Goal: Book appointment/travel/reservation

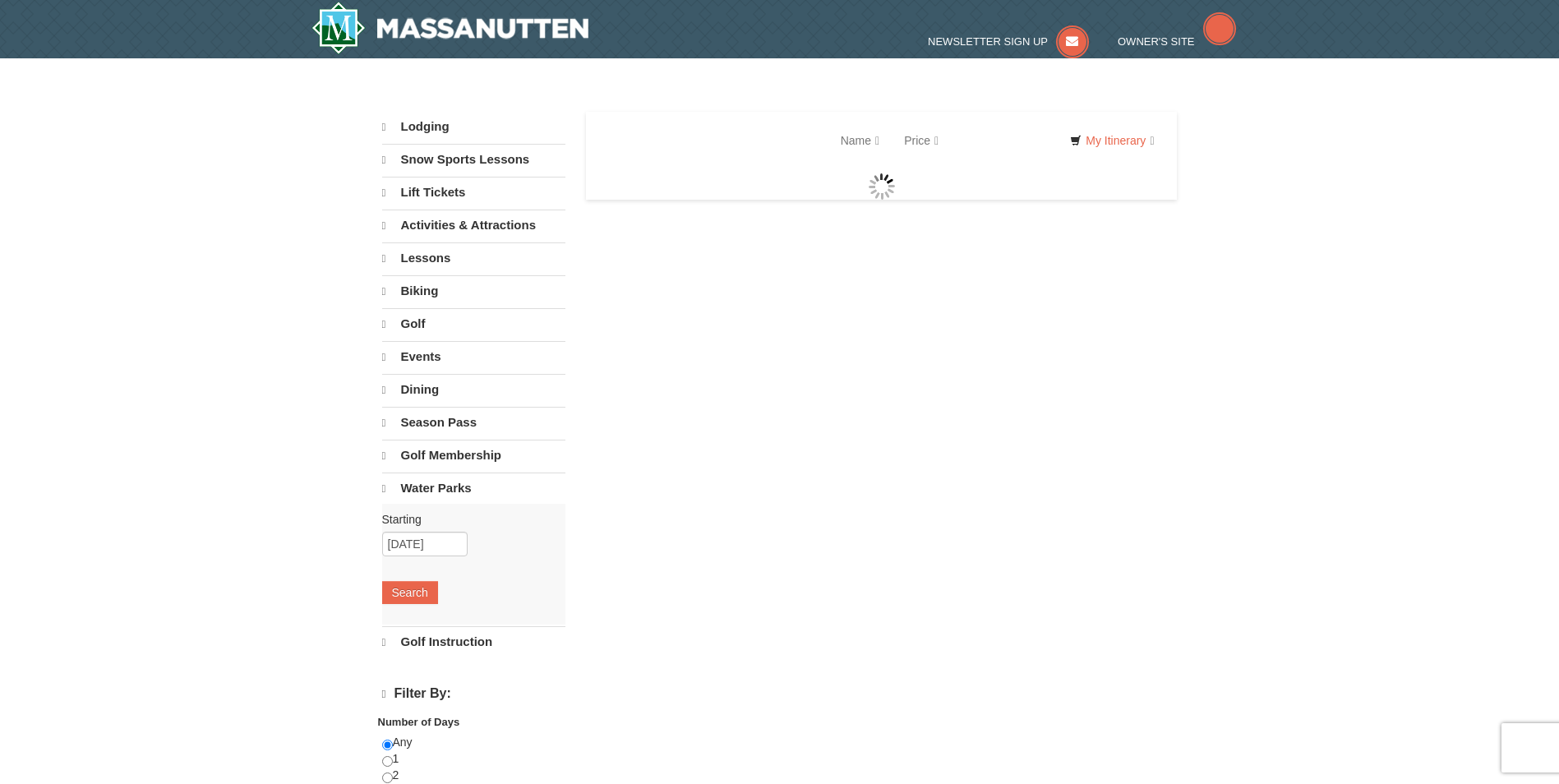
select select "9"
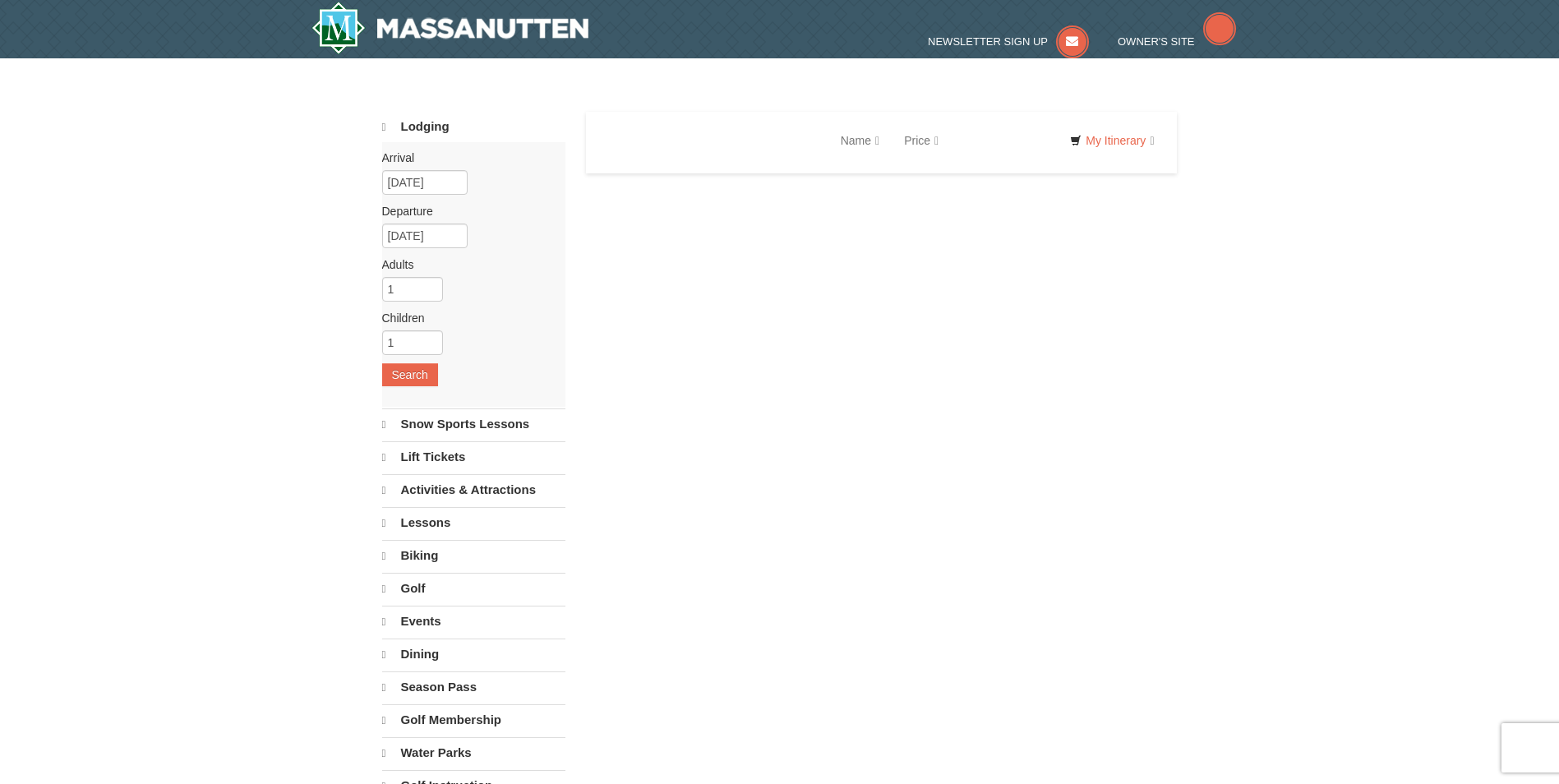
select select "9"
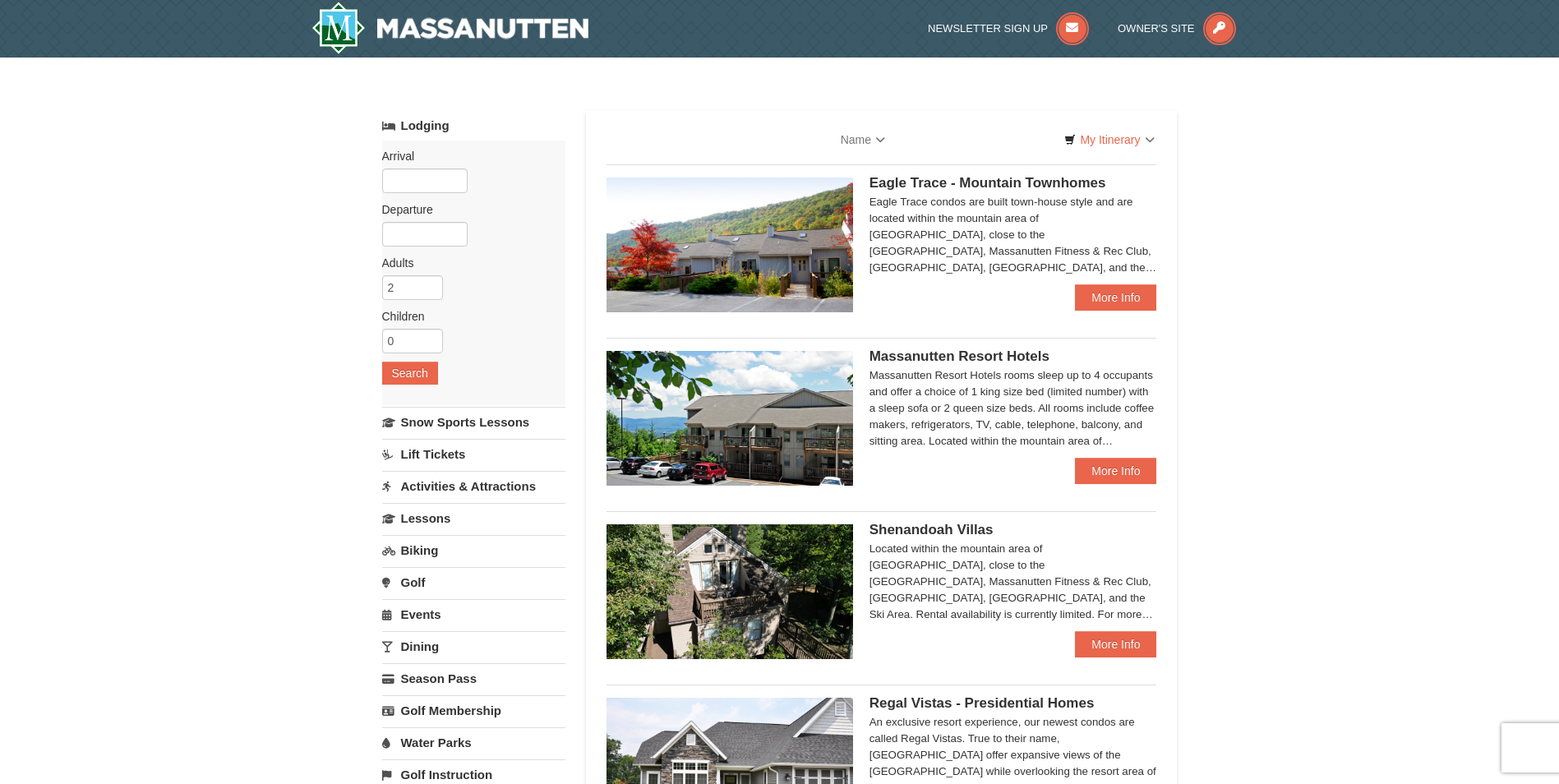
select select "9"
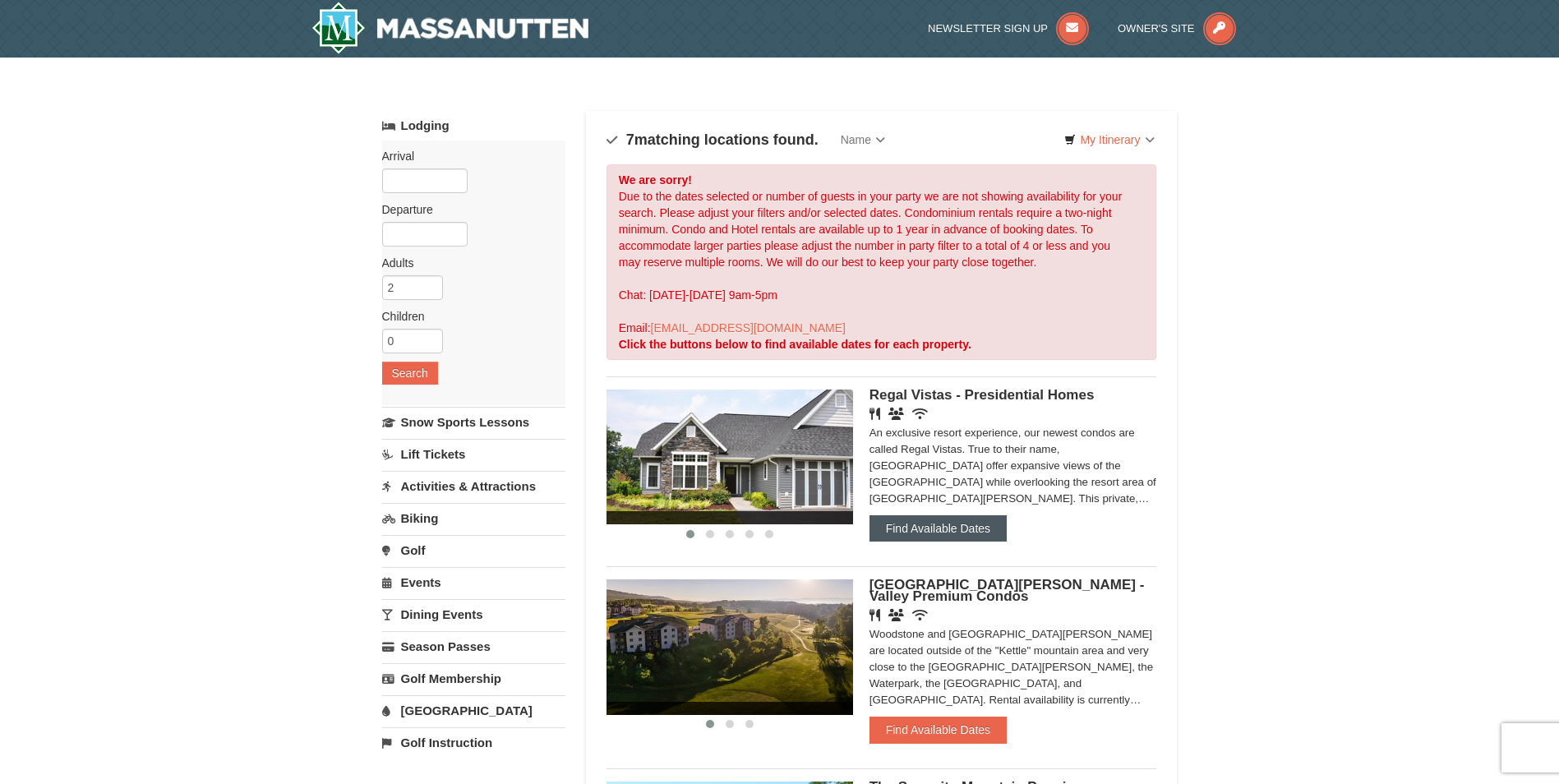
click at [949, 529] on button "Find Available Dates" at bounding box center [938, 528] width 137 height 26
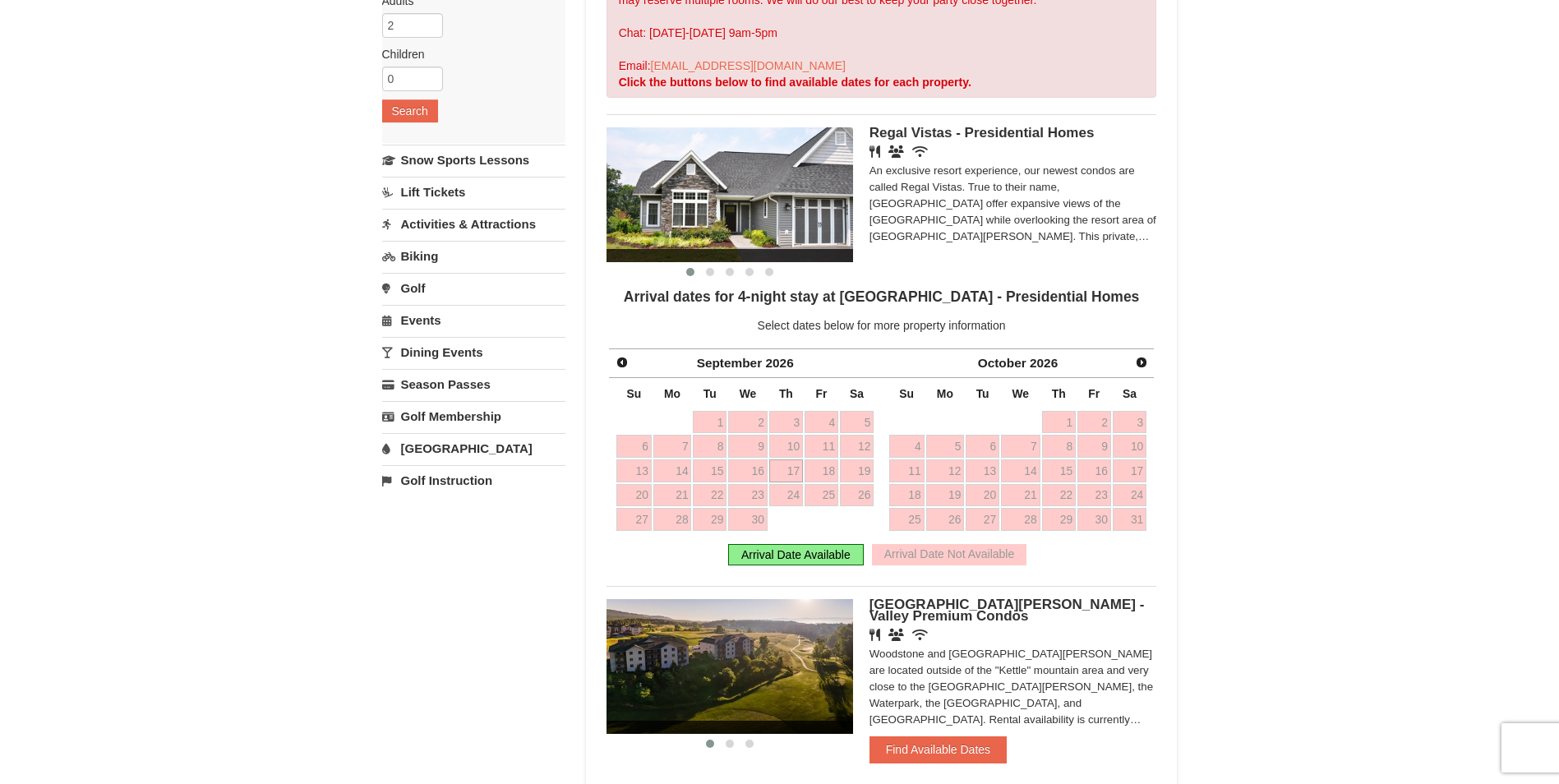
scroll to position [164, 0]
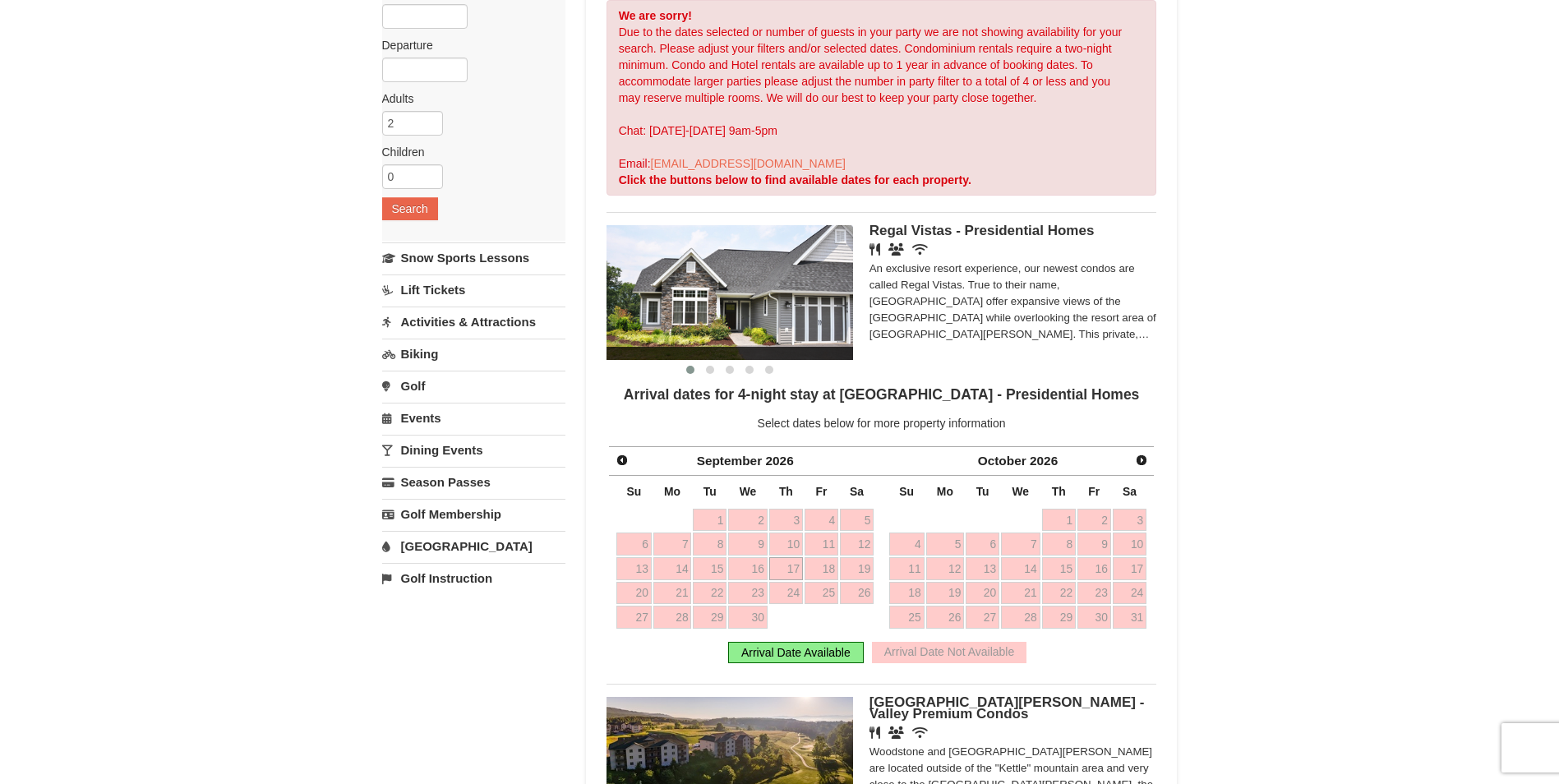
click at [733, 310] on img at bounding box center [730, 292] width 246 height 134
click at [847, 292] on img at bounding box center [730, 292] width 246 height 134
click at [705, 368] on button at bounding box center [709, 370] width 20 height 17
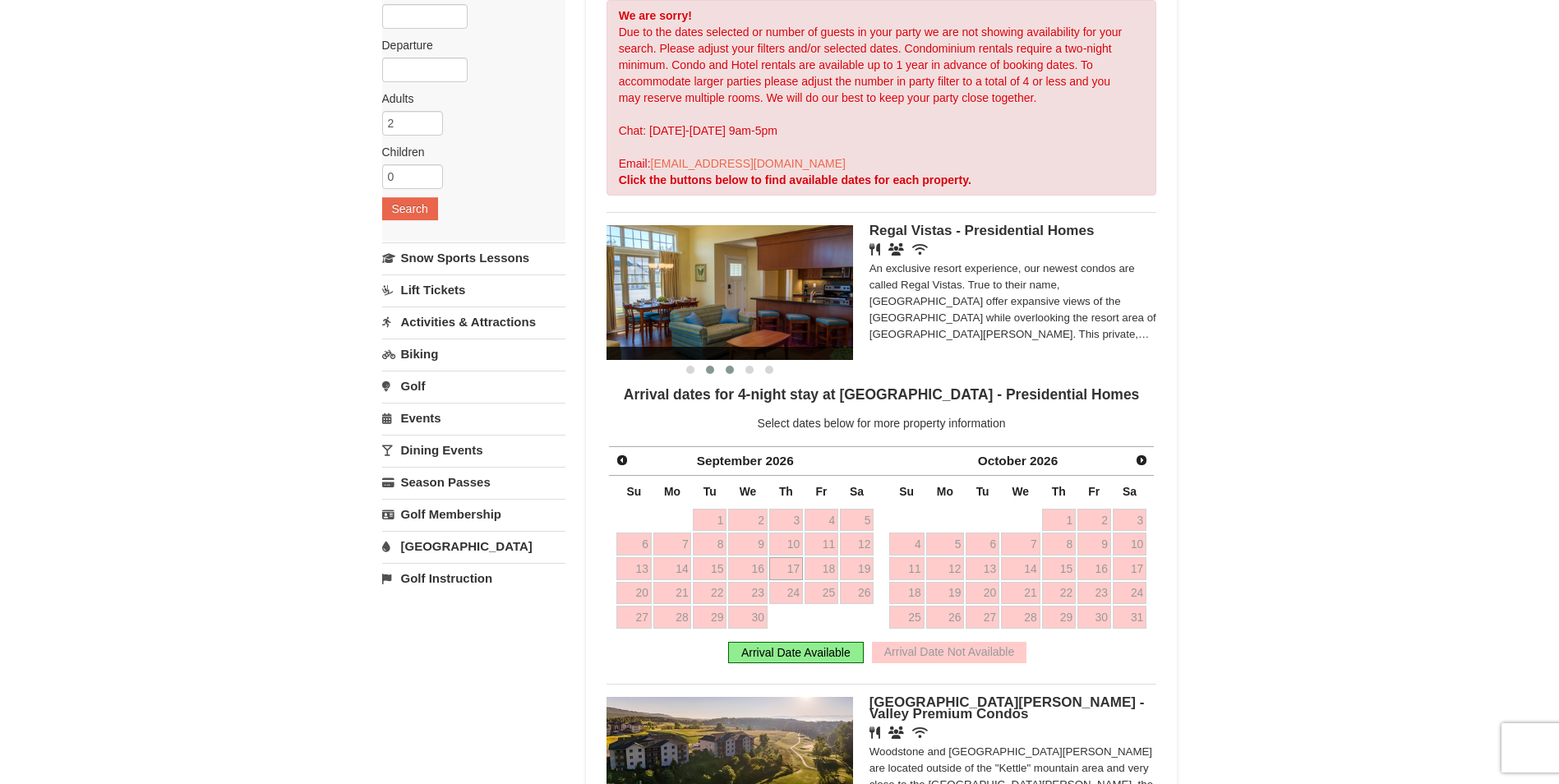
click at [727, 368] on span at bounding box center [729, 370] width 8 height 8
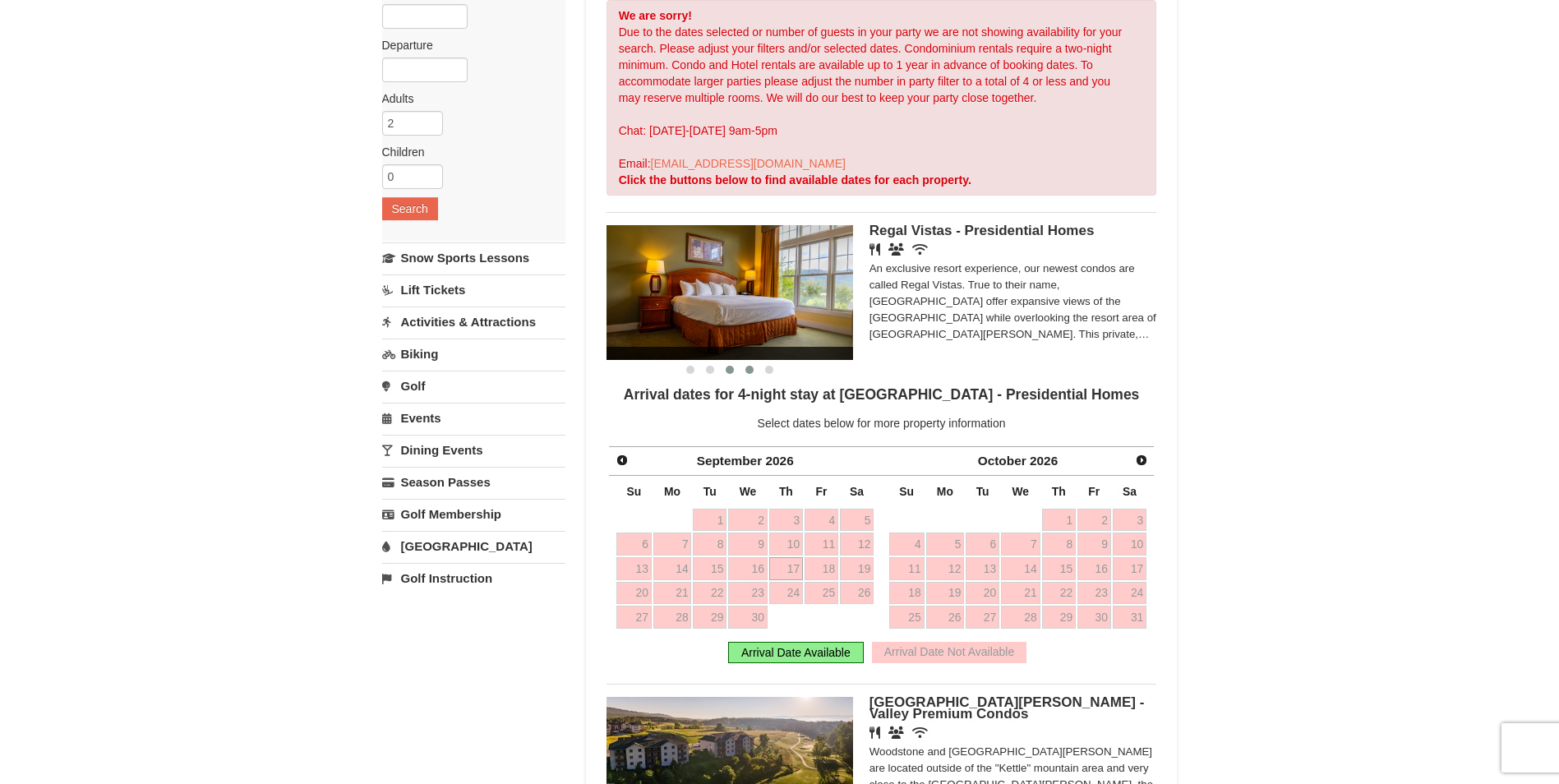
click at [746, 371] on span at bounding box center [750, 370] width 8 height 8
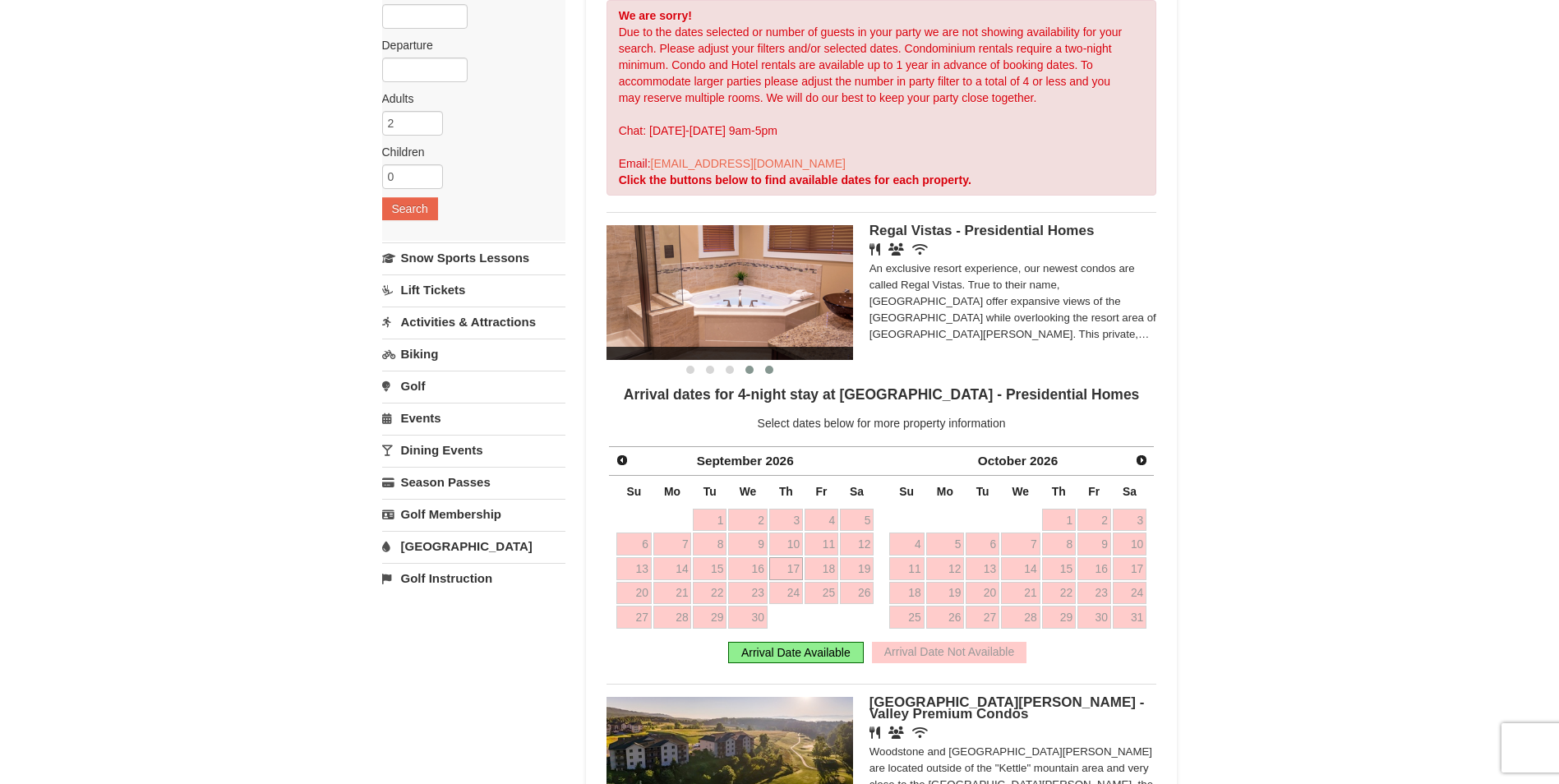
click at [769, 372] on span at bounding box center [769, 370] width 8 height 8
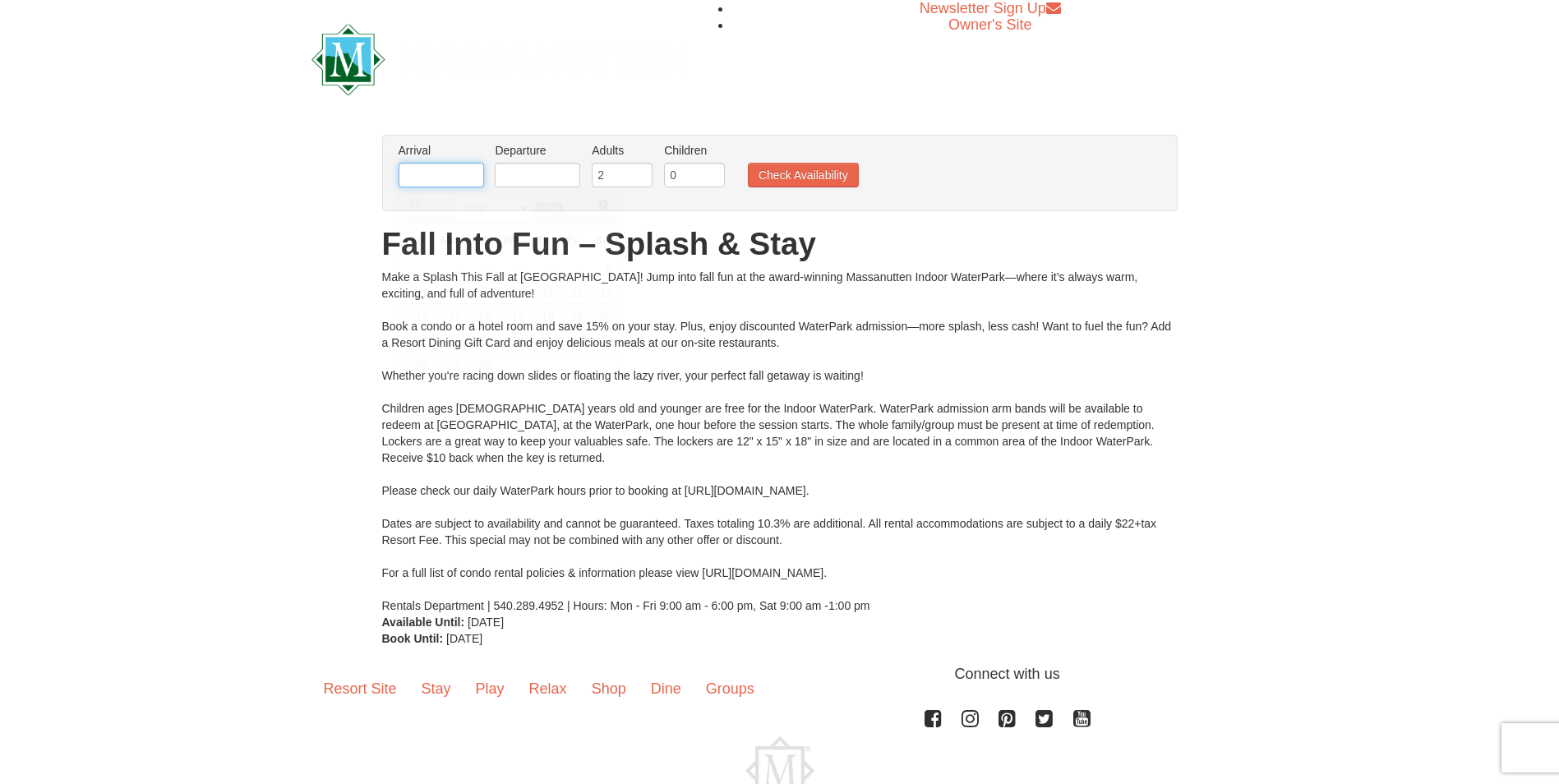
click at [427, 175] on input "text" at bounding box center [442, 175] width 86 height 24
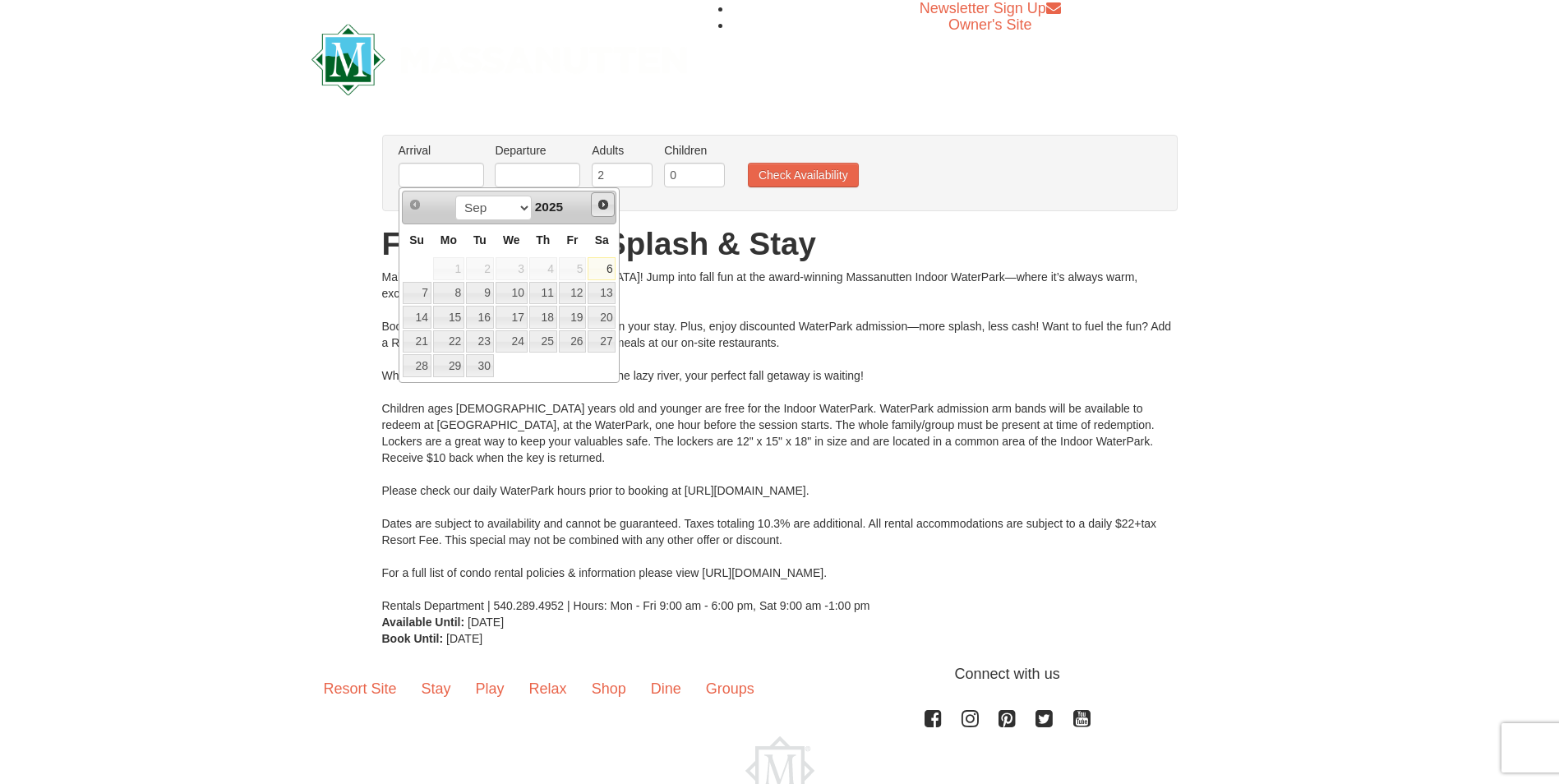
click at [604, 205] on span "Next" at bounding box center [603, 204] width 13 height 13
click at [560, 206] on span "2025" at bounding box center [549, 206] width 28 height 14
click at [603, 204] on span "Next" at bounding box center [603, 204] width 13 height 13
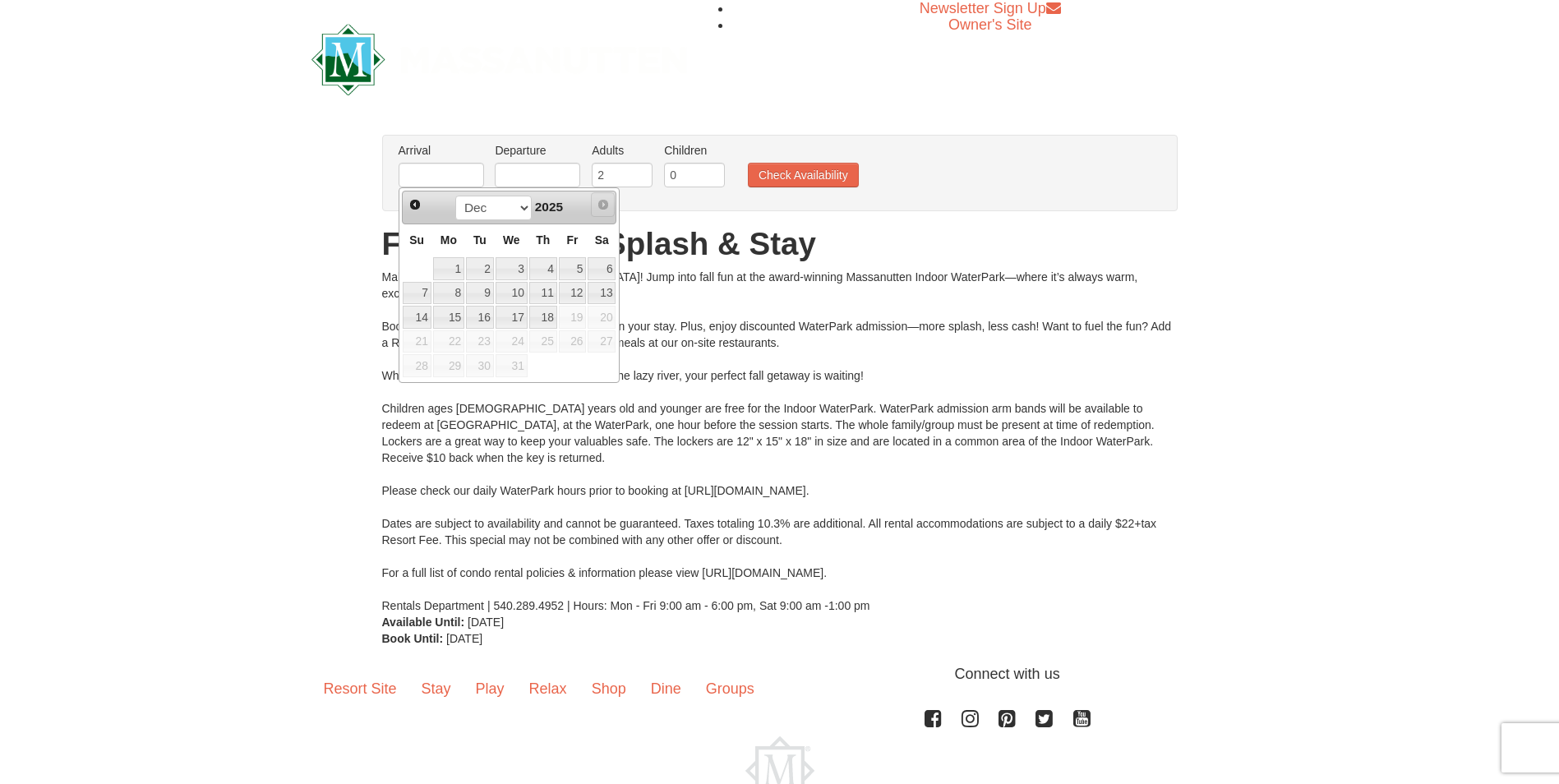
click at [603, 204] on span "Next" at bounding box center [603, 204] width 13 height 13
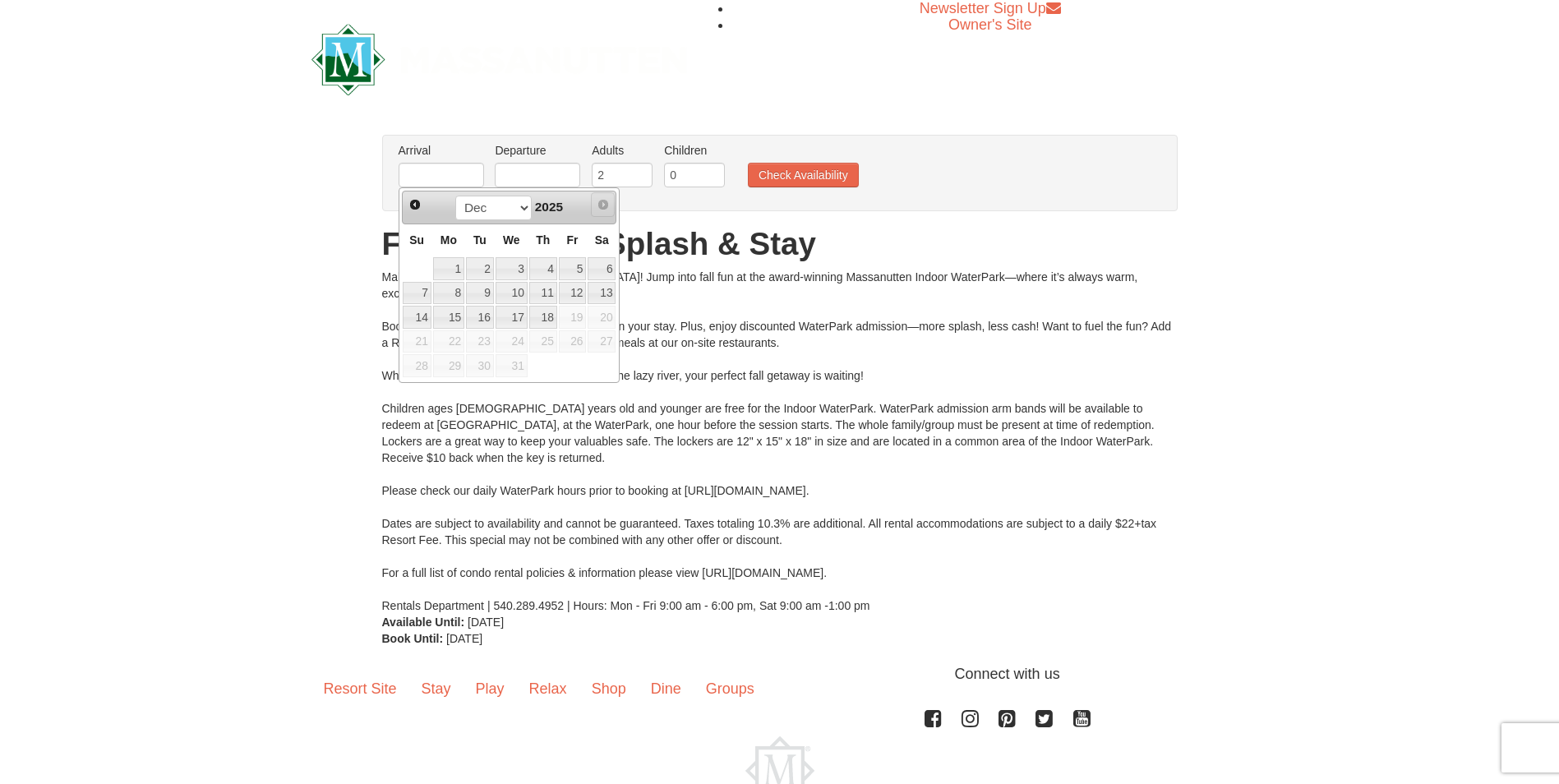
click at [603, 204] on span "Next" at bounding box center [603, 204] width 13 height 13
click at [422, 208] on span "Prev" at bounding box center [415, 204] width 13 height 13
click at [541, 315] on link "18" at bounding box center [543, 317] width 28 height 23
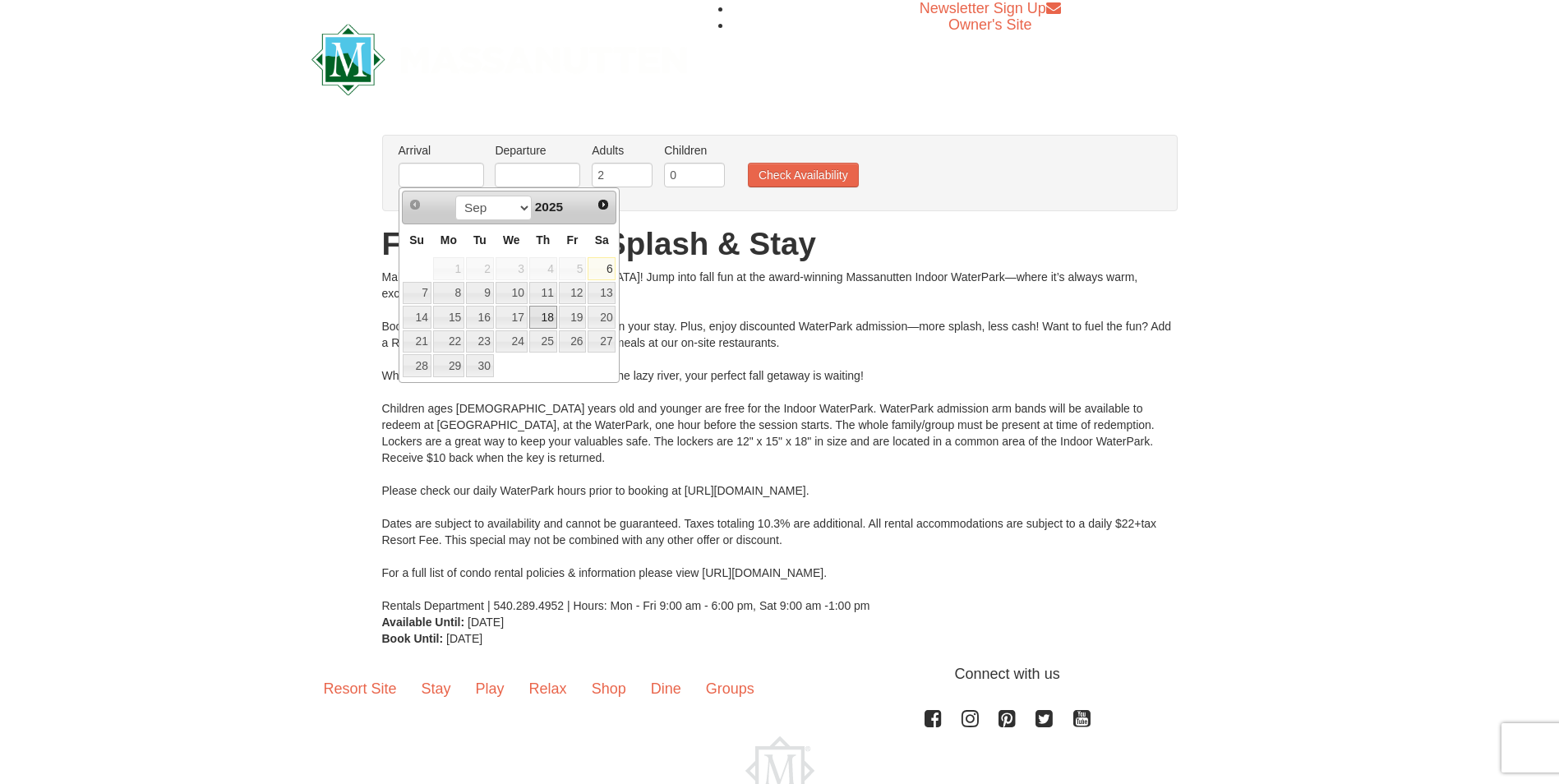
type input "[DATE]"
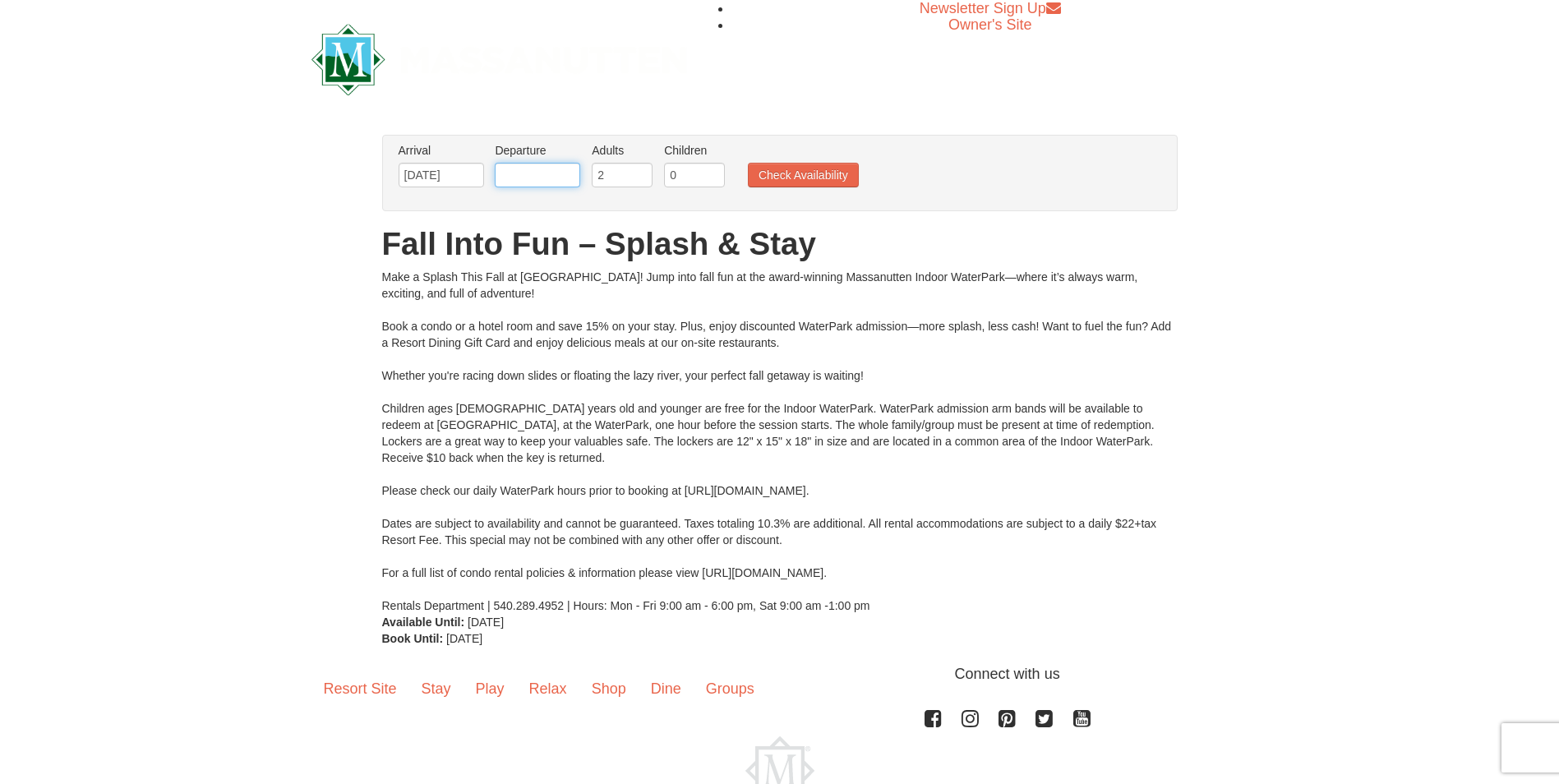
click at [524, 170] on input "text" at bounding box center [538, 175] width 86 height 24
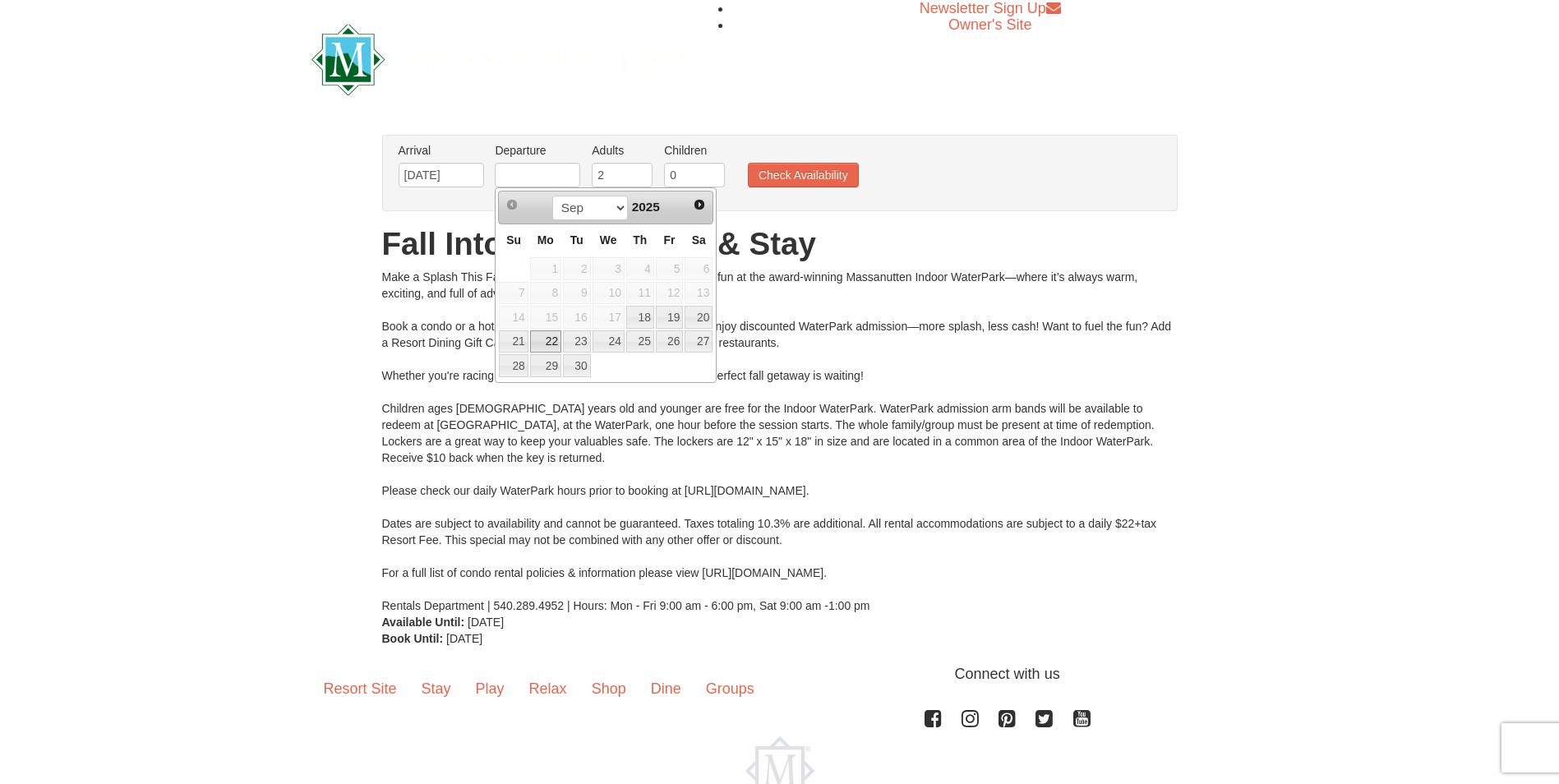
click at [549, 341] on link "22" at bounding box center [545, 342] width 31 height 23
type input "[DATE]"
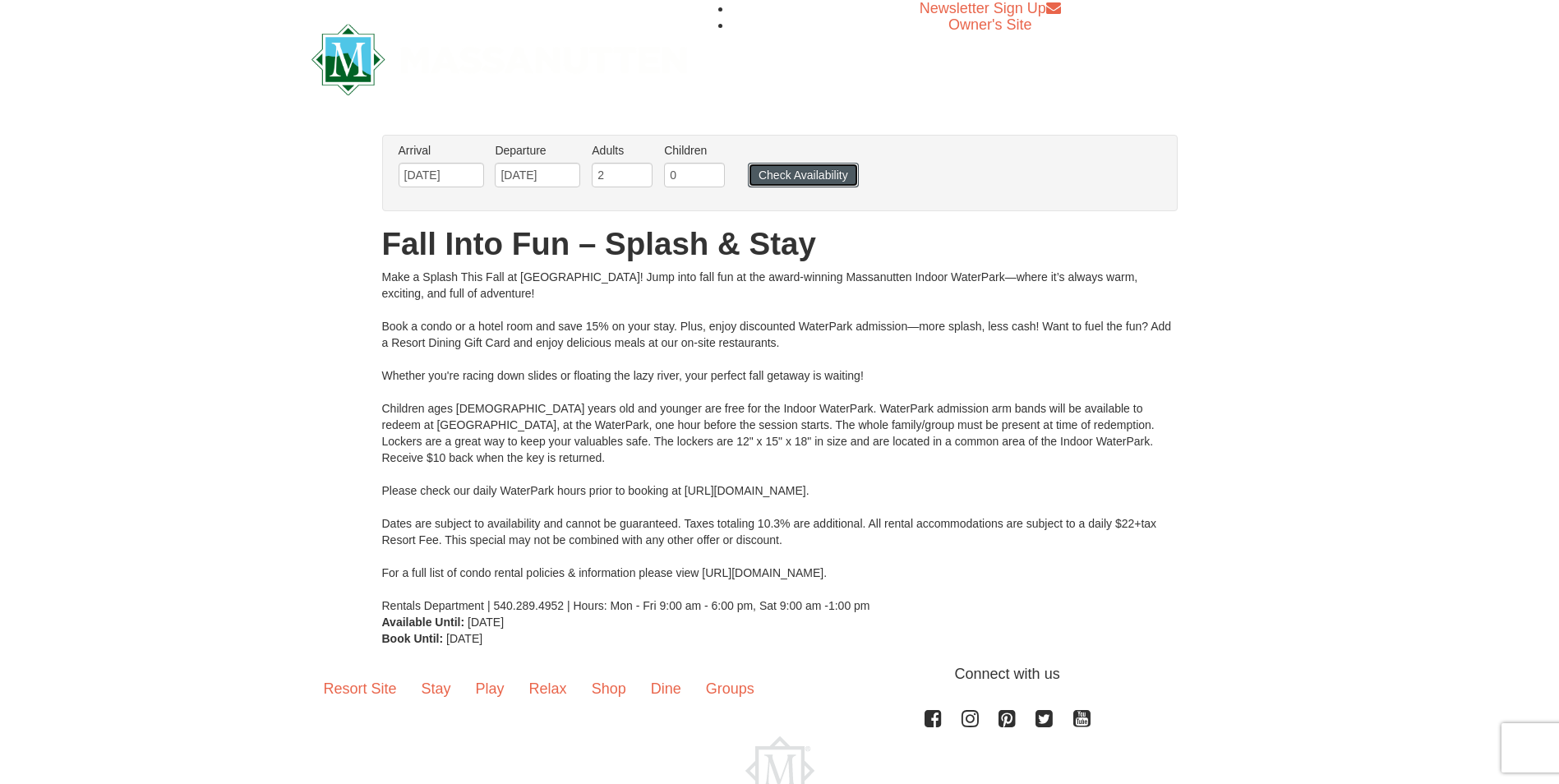
click at [777, 181] on button "Check Availability" at bounding box center [803, 175] width 111 height 24
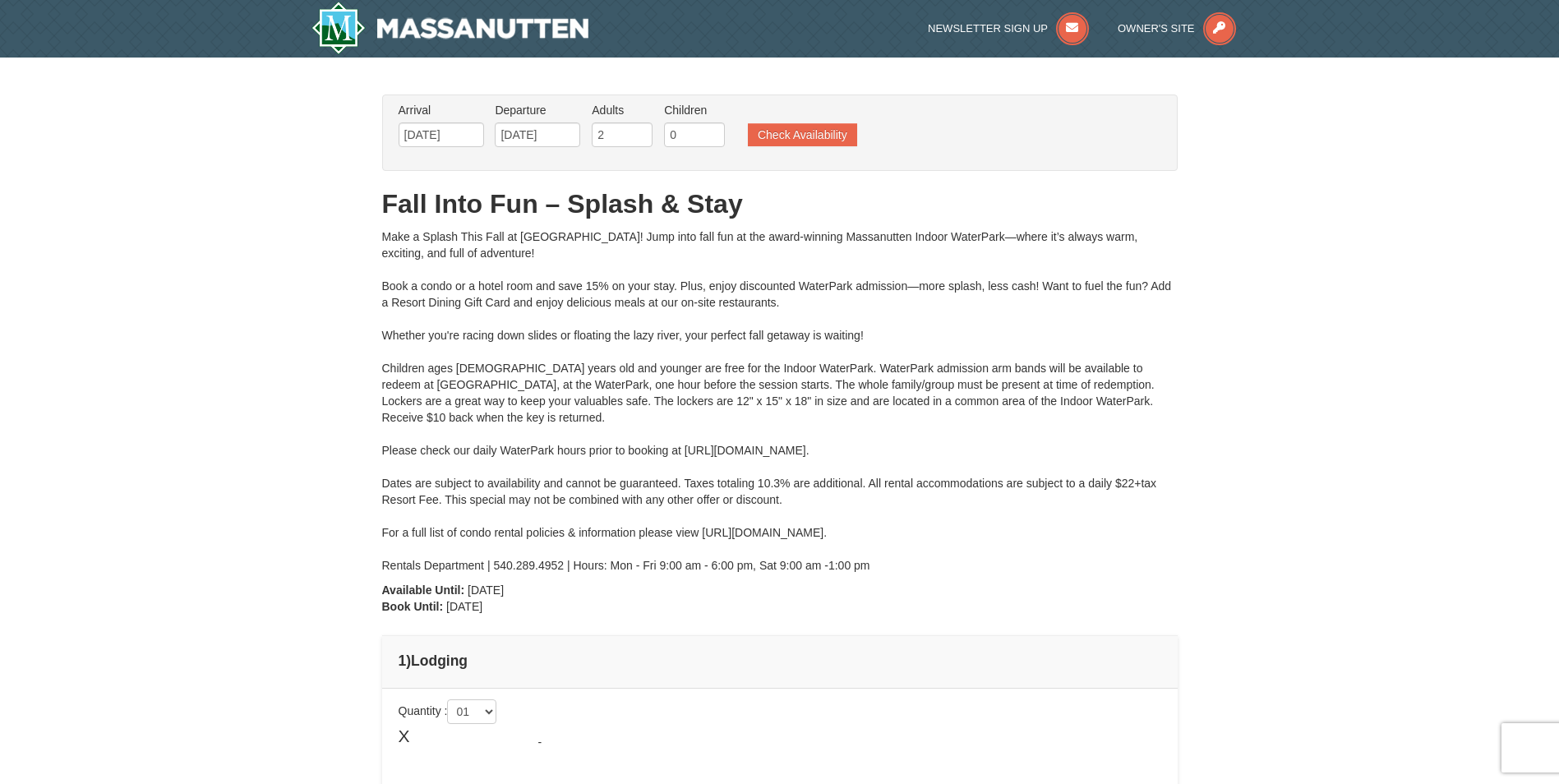
type input "[DATE]"
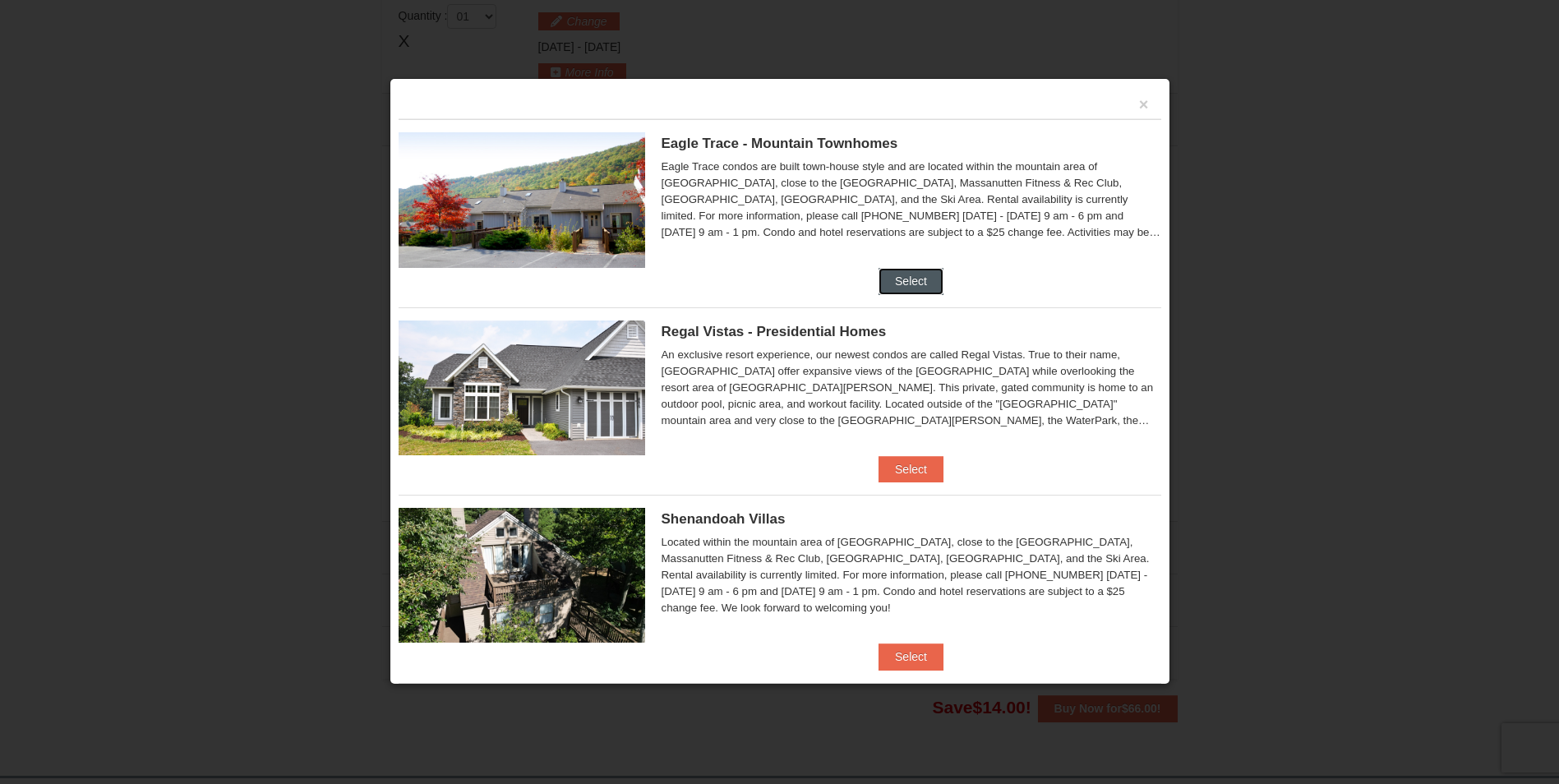
click at [896, 282] on button "Select" at bounding box center [911, 281] width 65 height 26
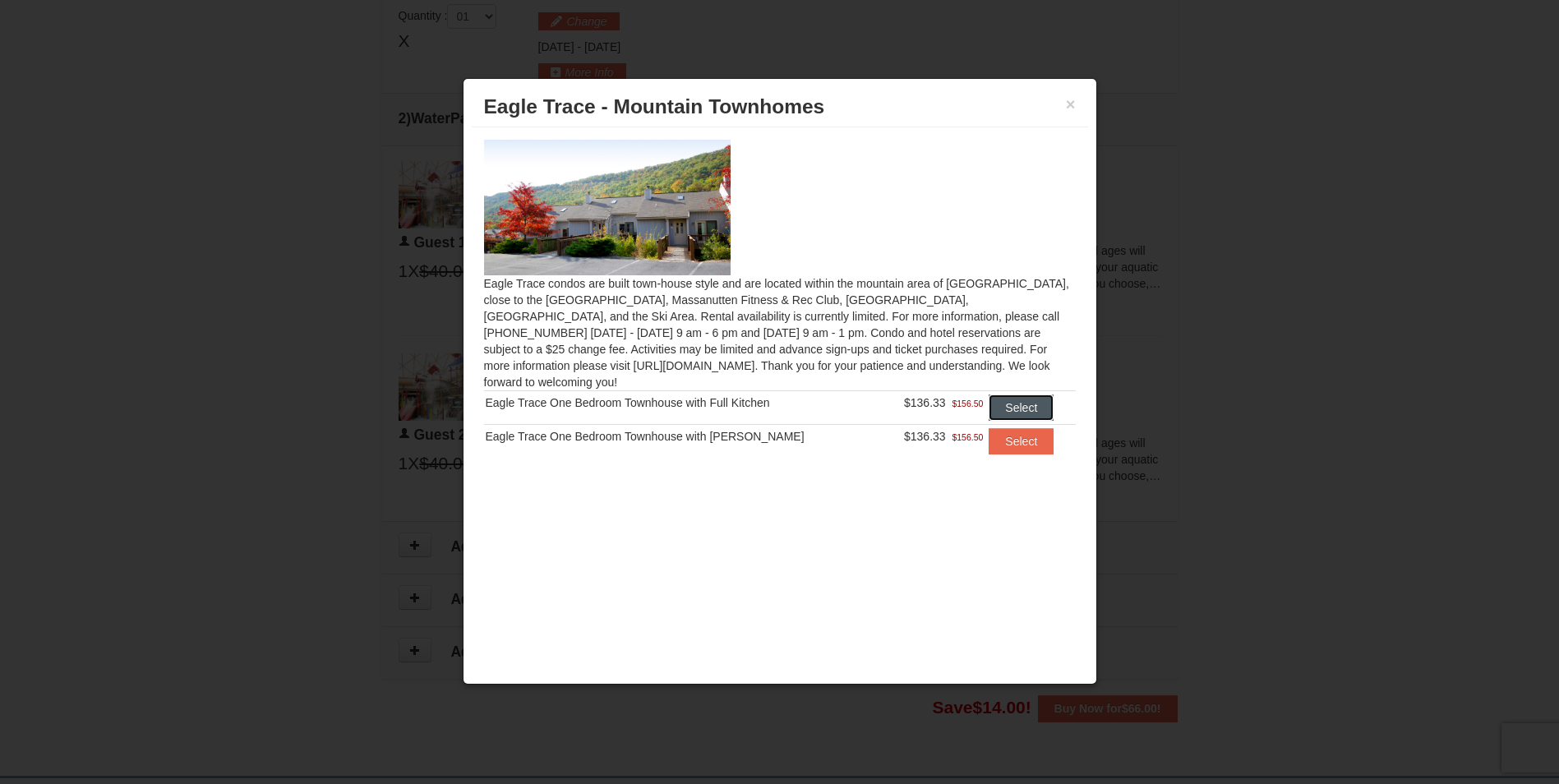
click at [1001, 395] on button "Select" at bounding box center [1021, 408] width 65 height 26
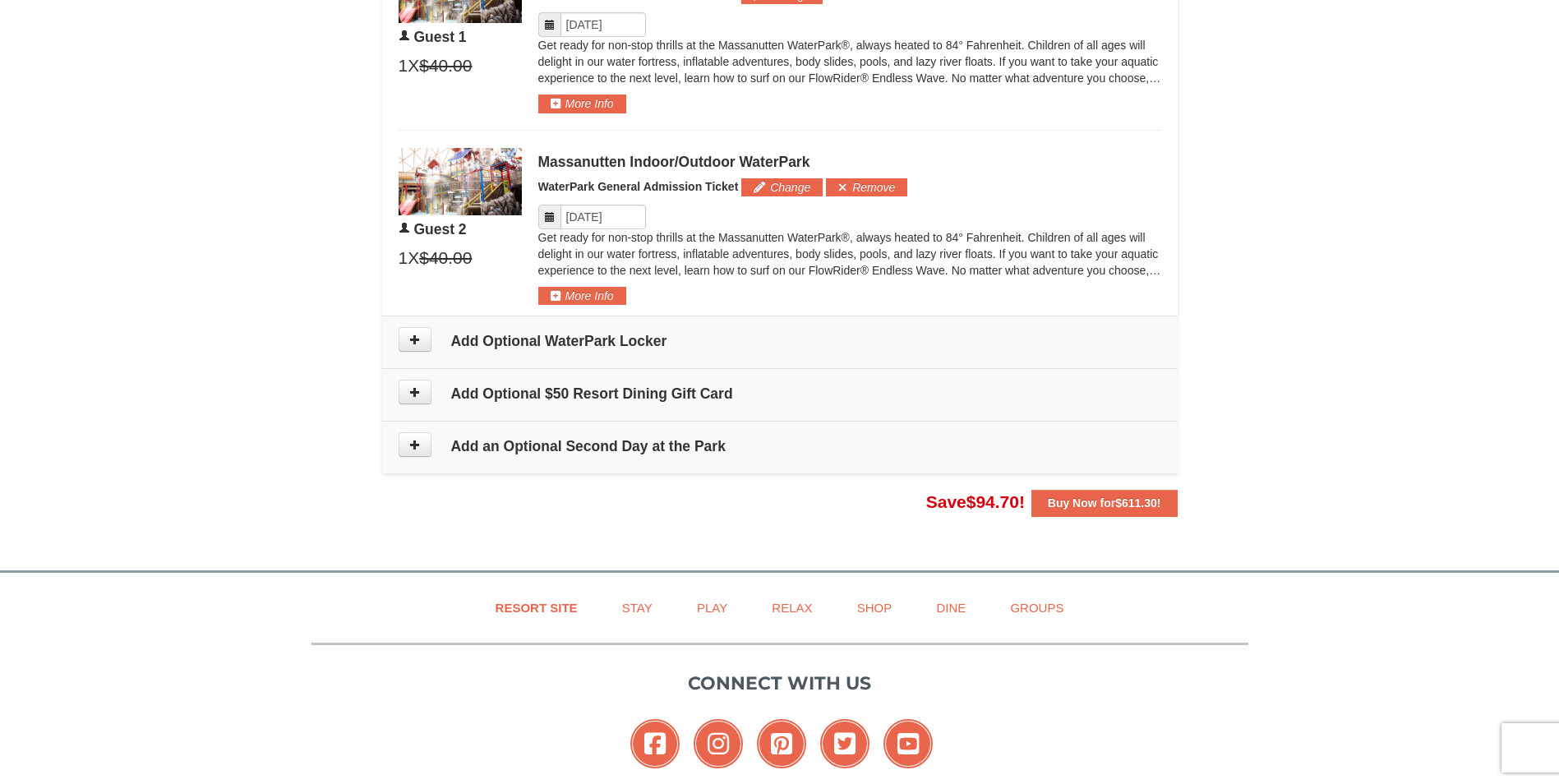
scroll to position [1029, 0]
